Goal: Task Accomplishment & Management: Manage account settings

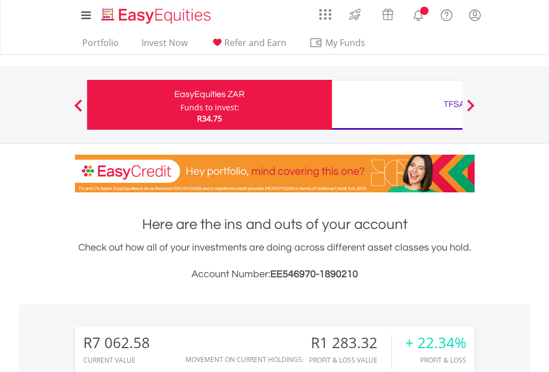
scroll to position [107, 174]
click at [180, 105] on div "Funds to invest:" at bounding box center [209, 107] width 59 height 11
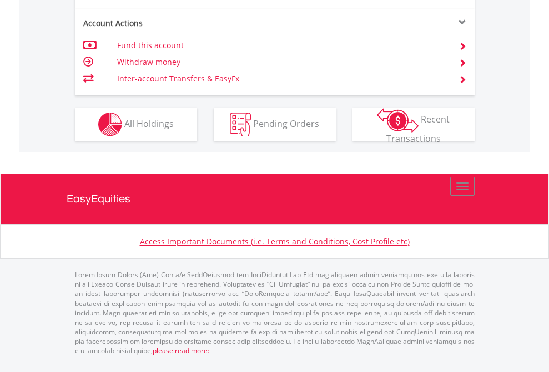
scroll to position [1064, 0]
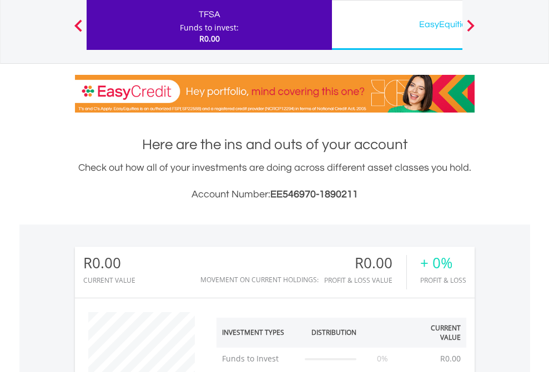
click at [397, 25] on div "EasyEquities USD" at bounding box center [453, 25] width 231 height 16
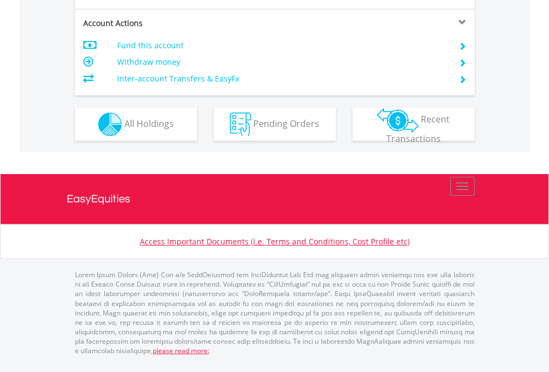
scroll to position [1041, 0]
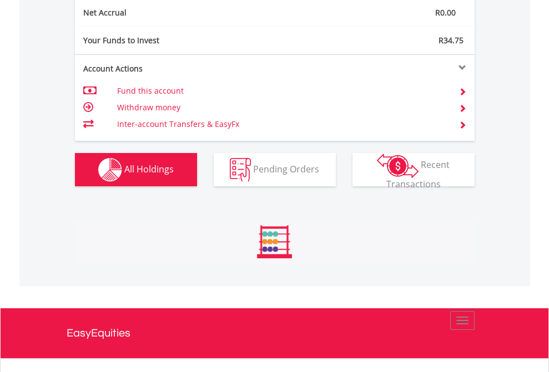
scroll to position [1256, 0]
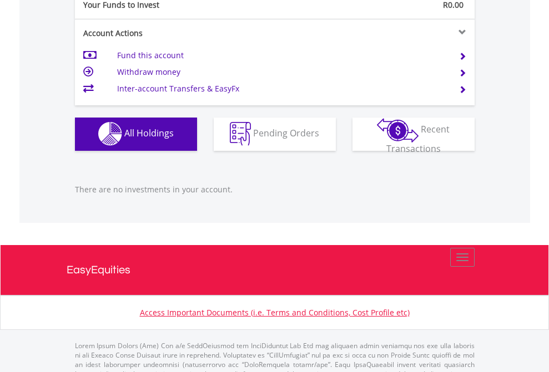
scroll to position [1099, 0]
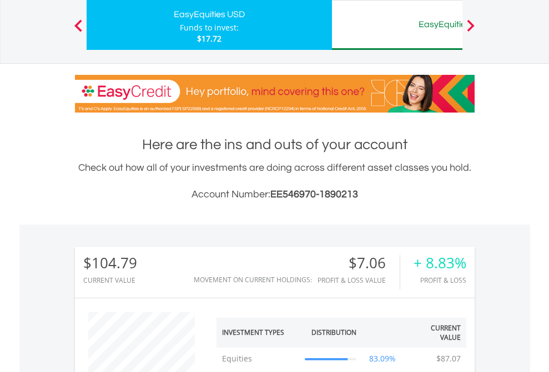
scroll to position [107, 174]
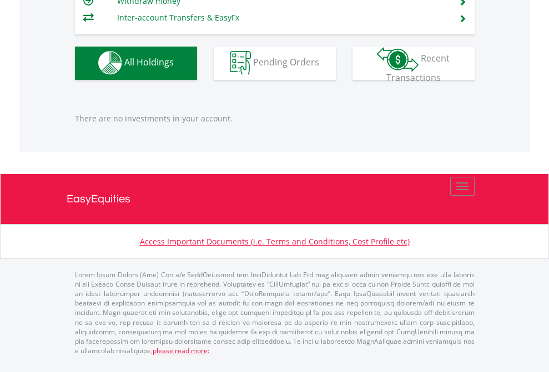
scroll to position [107, 174]
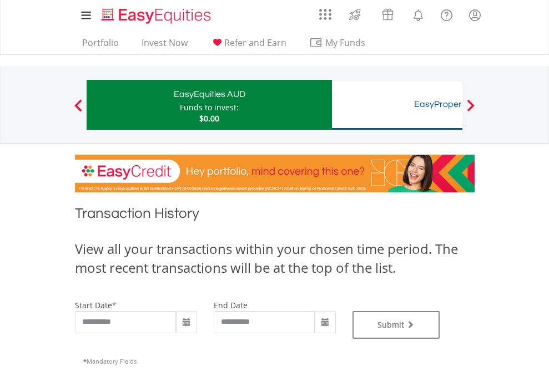
type input "**********"
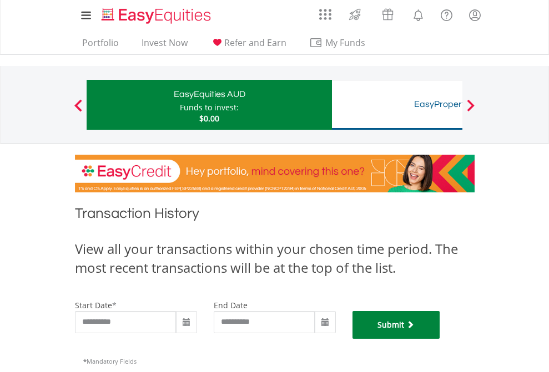
click at [440, 339] on button "Submit" at bounding box center [396, 325] width 88 height 28
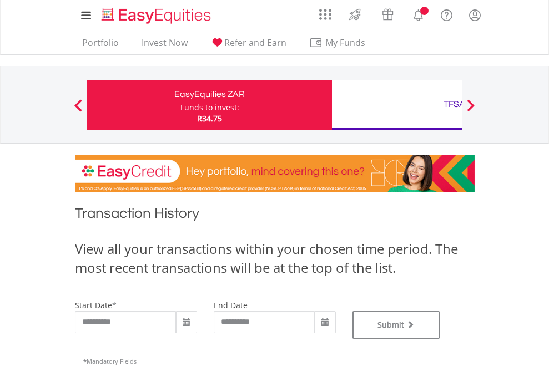
click at [397, 105] on div "TFSA" at bounding box center [453, 105] width 231 height 16
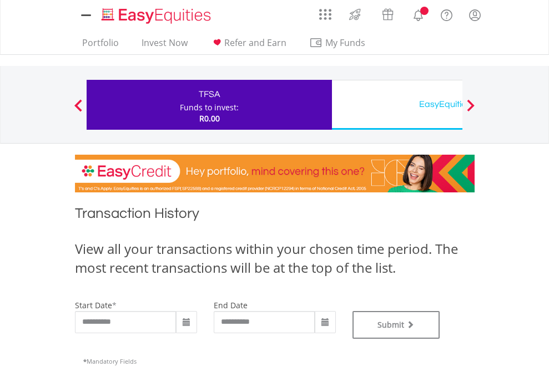
type input "**********"
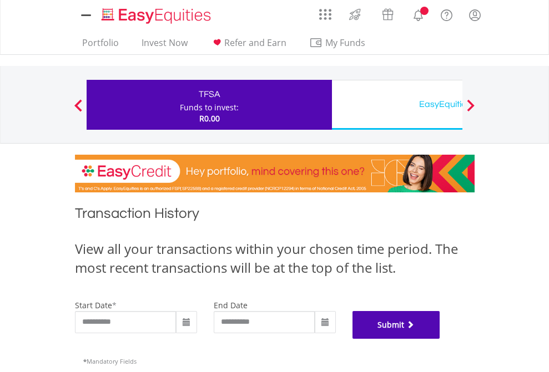
click at [440, 339] on button "Submit" at bounding box center [396, 325] width 88 height 28
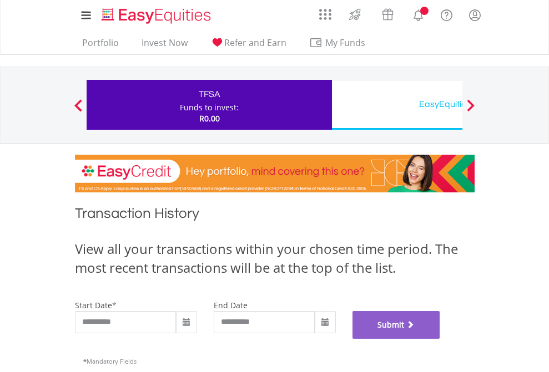
scroll to position [450, 0]
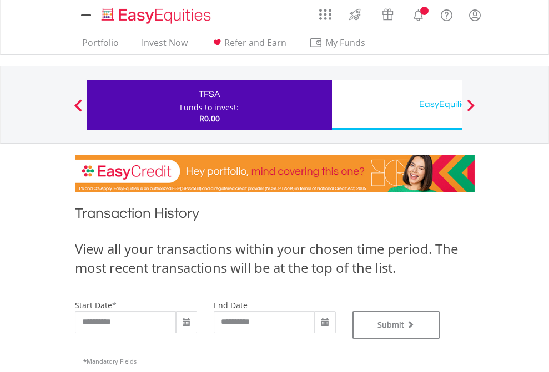
click at [397, 105] on div "EasyEquities USD" at bounding box center [453, 105] width 231 height 16
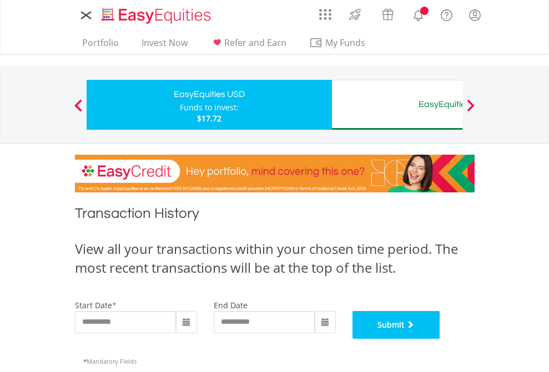
click at [440, 339] on button "Submit" at bounding box center [396, 325] width 88 height 28
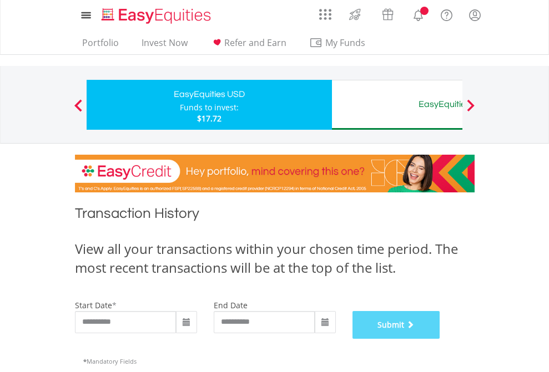
scroll to position [450, 0]
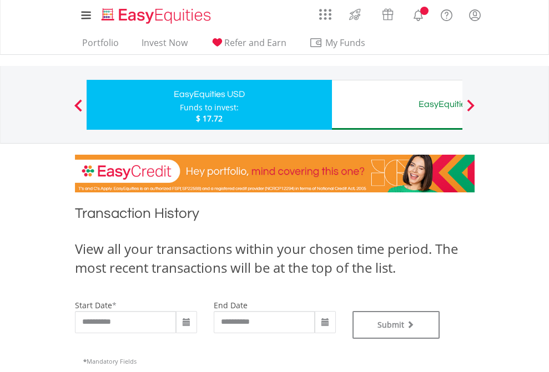
click at [397, 105] on div "EasyEquities AUD" at bounding box center [453, 105] width 231 height 16
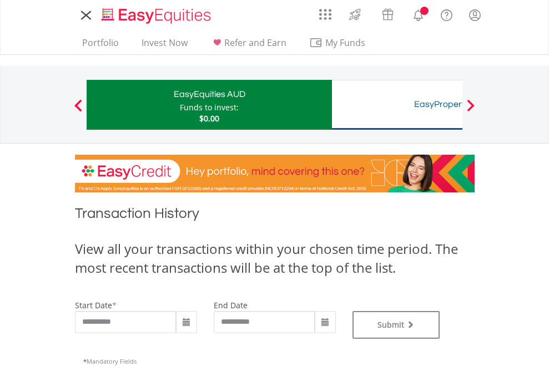
type input "**********"
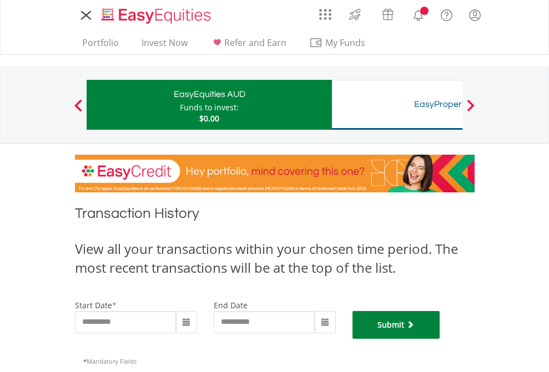
click at [440, 339] on button "Submit" at bounding box center [396, 325] width 88 height 28
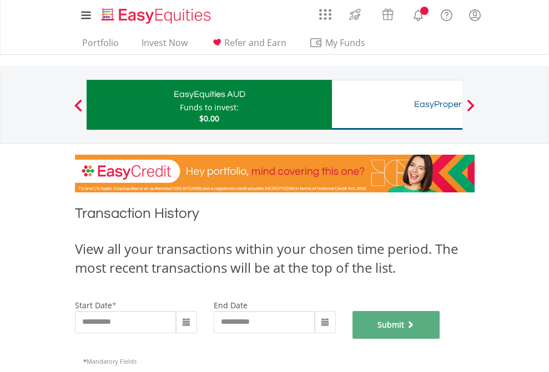
scroll to position [450, 0]
